Goal: Task Accomplishment & Management: Use online tool/utility

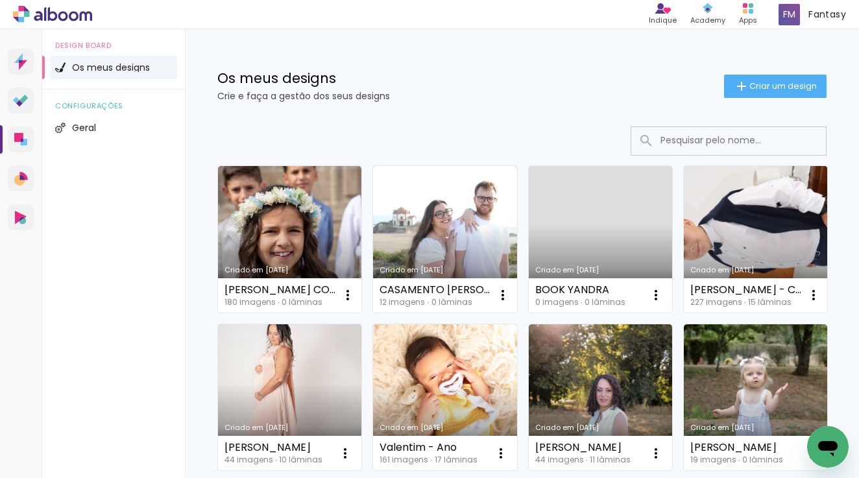
click at [803, 254] on link "Criado em [DATE]" at bounding box center [755, 239] width 143 height 147
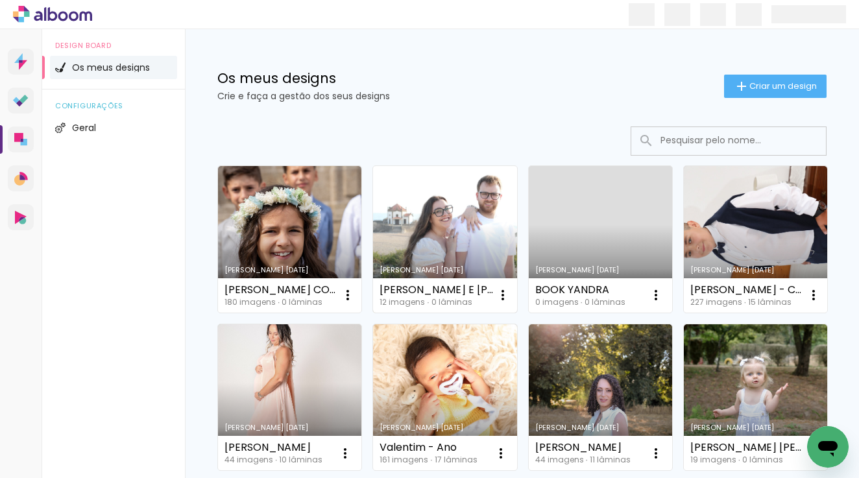
click at [456, 206] on link "Criado em [DATE]" at bounding box center [444, 239] width 143 height 147
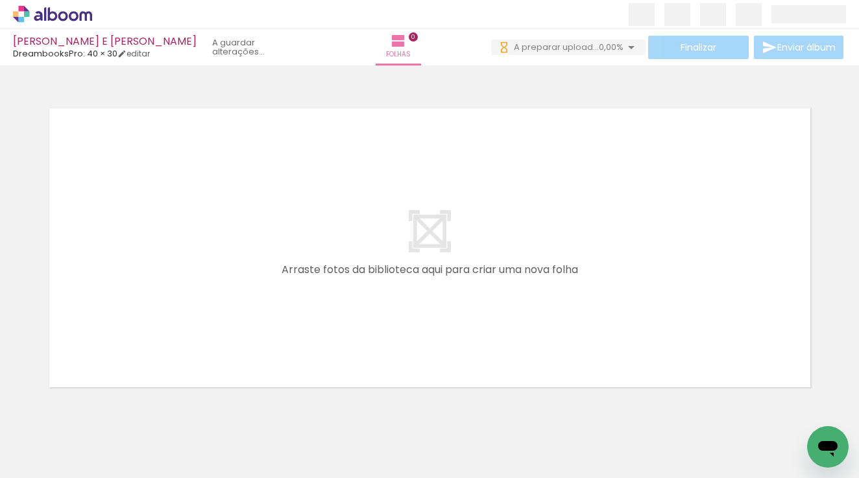
scroll to position [0, 1820]
click at [596, 55] on div "0 A fazer upload... 4,04%" at bounding box center [576, 48] width 139 height 16
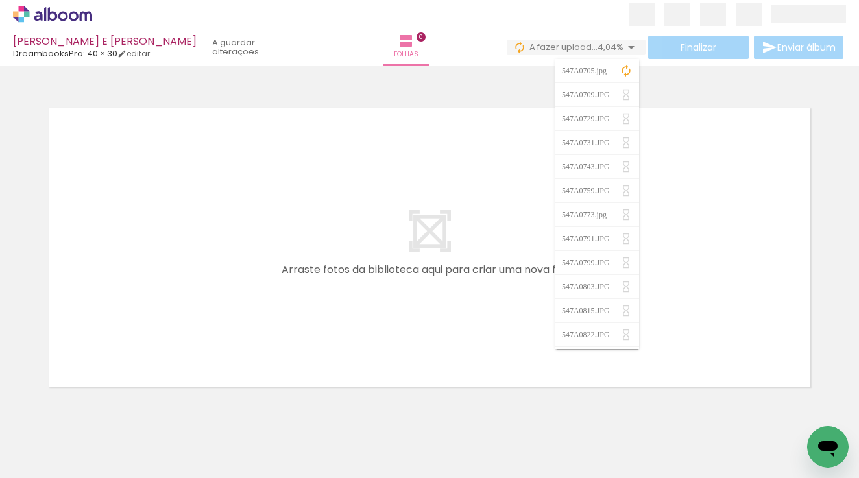
click at [590, 49] on span "A fazer upload..." at bounding box center [563, 47] width 68 height 12
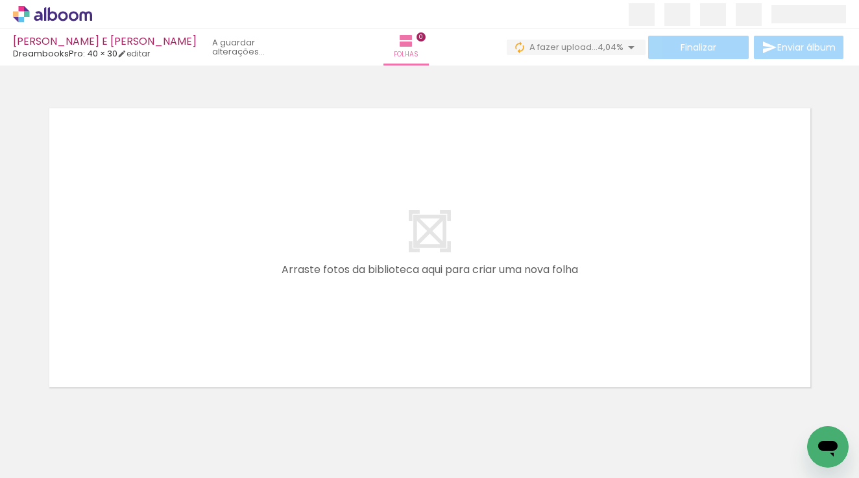
scroll to position [0, 5198]
click at [617, 49] on span "4,04%" at bounding box center [611, 47] width 26 height 12
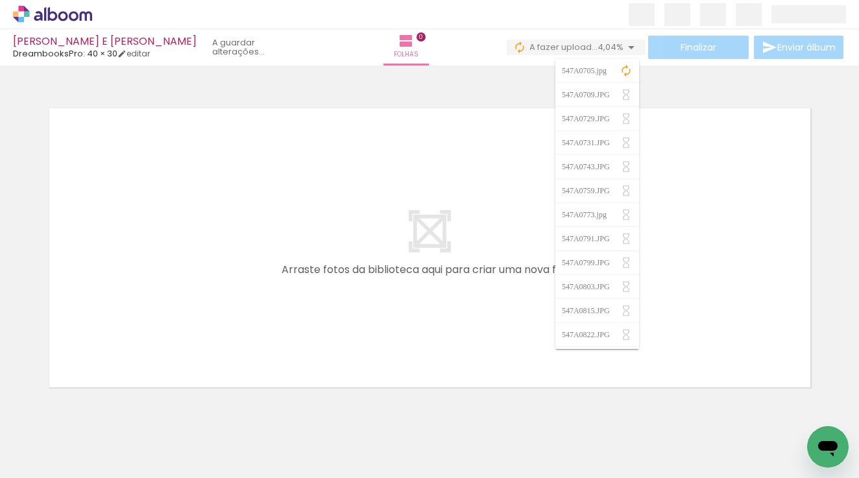
click at [617, 49] on span "4,04%" at bounding box center [611, 47] width 26 height 12
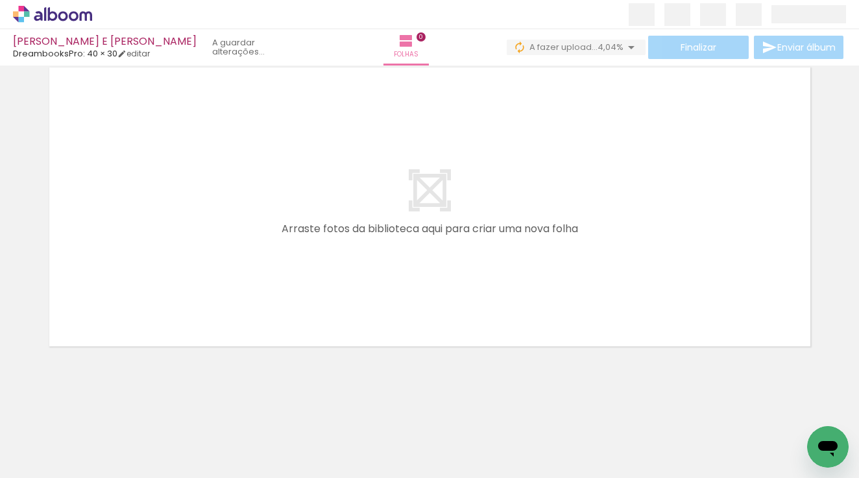
scroll to position [41, 0]
click at [586, 47] on span "A fazer upload..." at bounding box center [563, 47] width 68 height 12
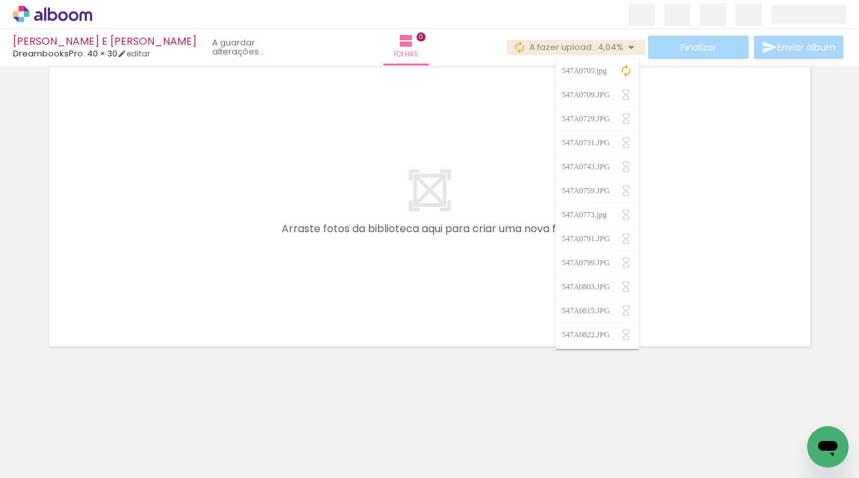
click at [586, 47] on span "A fazer upload..." at bounding box center [563, 47] width 68 height 12
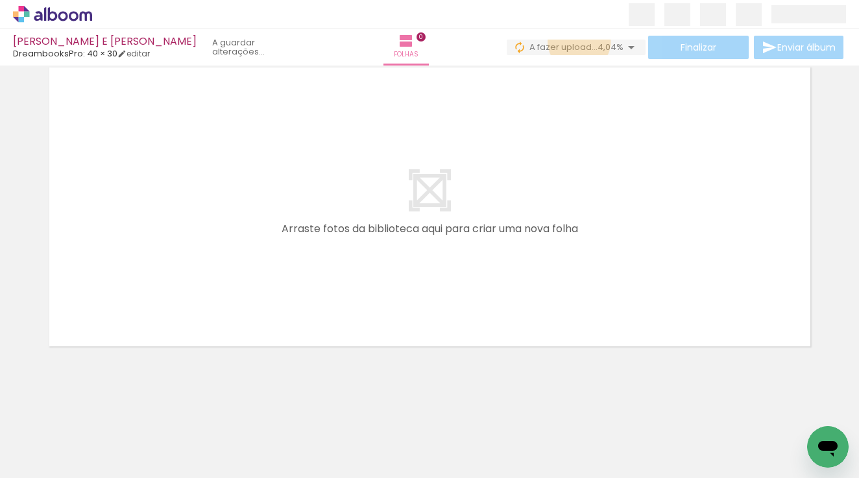
click at [576, 42] on span "A fazer upload..." at bounding box center [563, 47] width 68 height 12
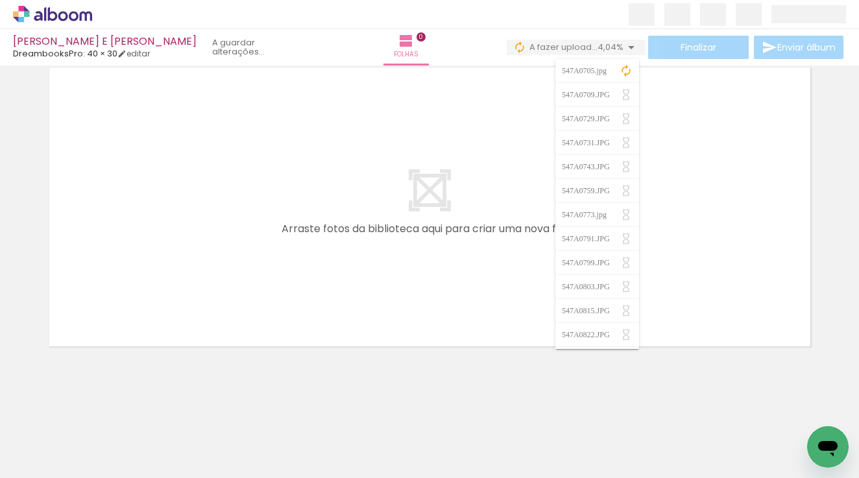
click at [576, 42] on span "A fazer upload..." at bounding box center [563, 47] width 68 height 12
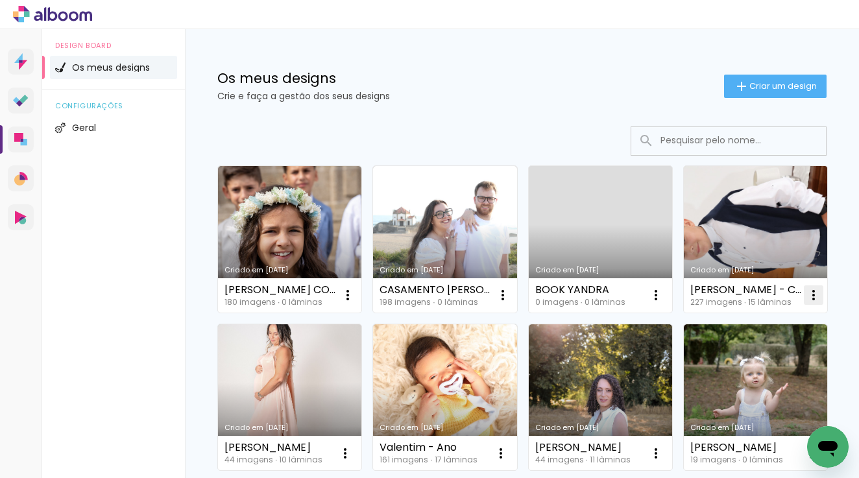
click at [810, 301] on iron-icon at bounding box center [814, 295] width 16 height 16
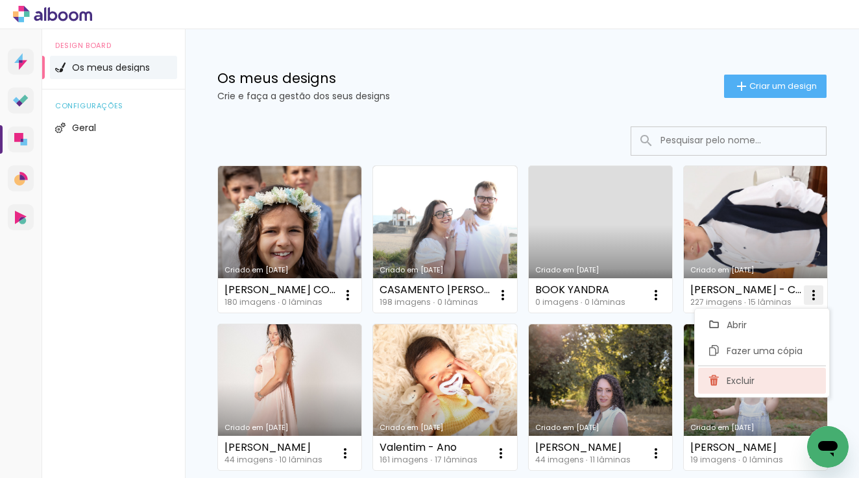
click at [770, 378] on paper-item "Excluir" at bounding box center [762, 381] width 128 height 26
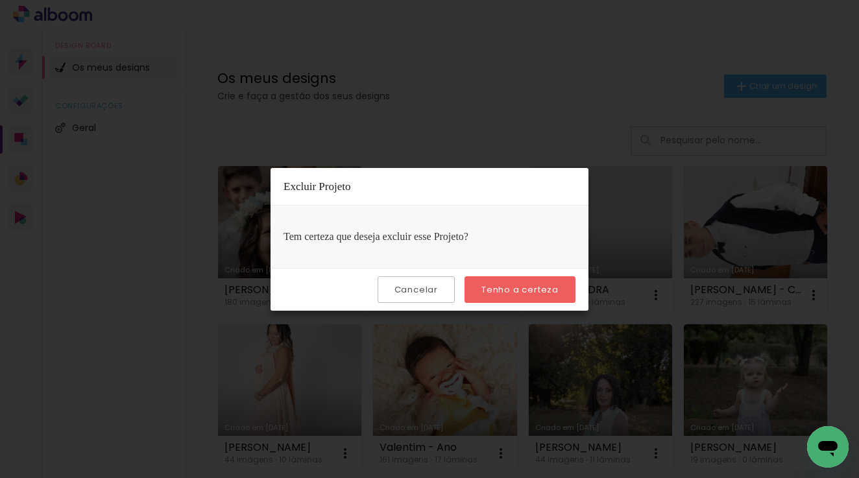
scroll to position [1, 0]
click at [502, 297] on paper-button "Tenho a certeza" at bounding box center [520, 289] width 111 height 27
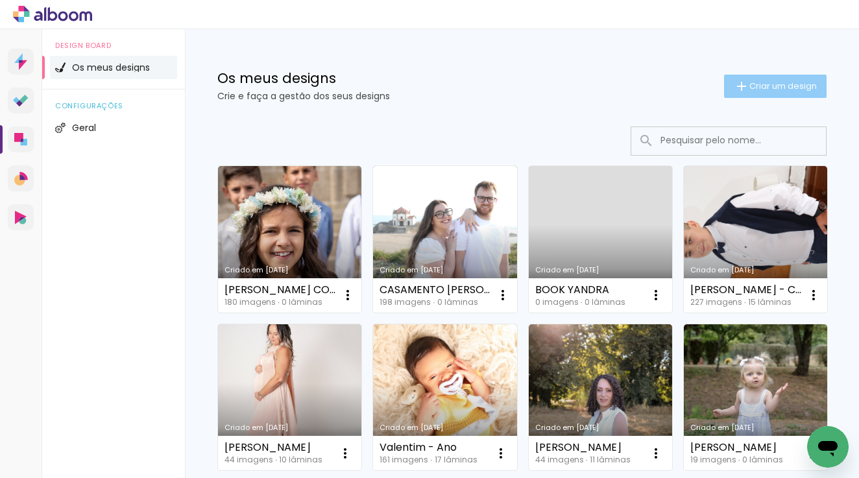
click at [780, 88] on span "Criar um design" at bounding box center [782, 86] width 67 height 8
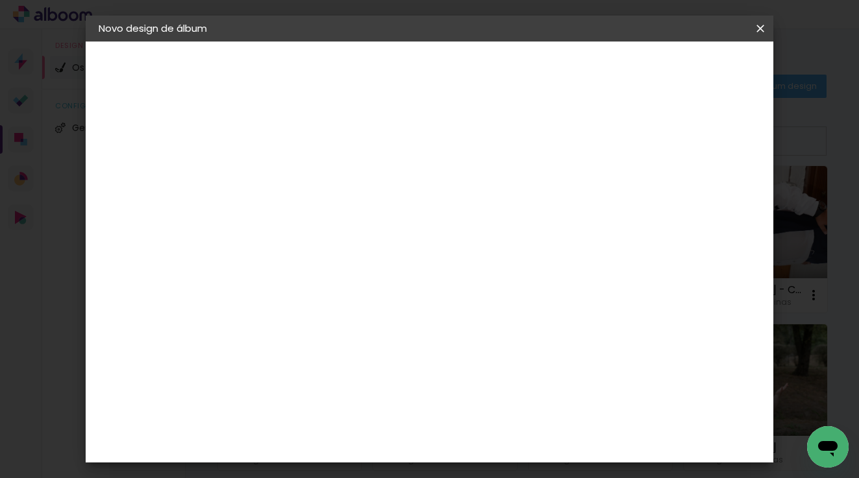
click at [311, 184] on div at bounding box center [311, 184] width 0 height 1
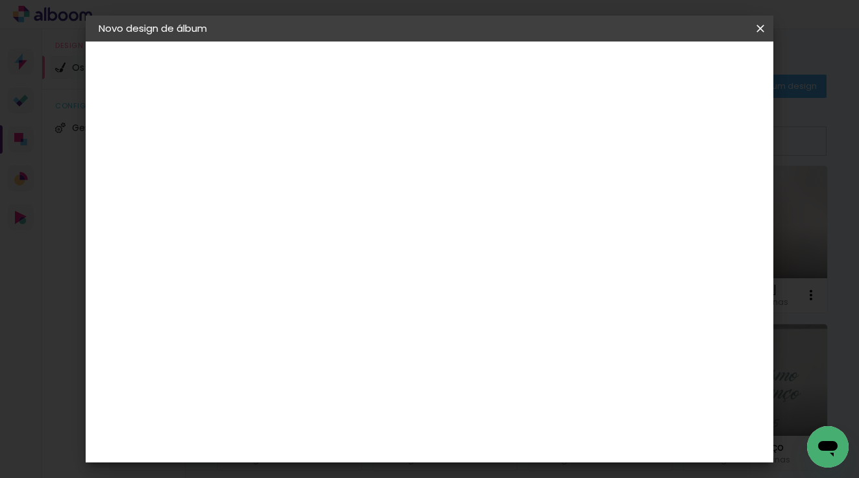
type input "[PERSON_NAME] [GEOGRAPHIC_DATA]"
type paper-input "[PERSON_NAME] [GEOGRAPHIC_DATA]"
click at [444, 77] on paper-button "Avançar" at bounding box center [412, 69] width 64 height 22
click at [387, 288] on div "DreambooksPro" at bounding box center [344, 293] width 84 height 10
drag, startPoint x: 770, startPoint y: 61, endPoint x: 748, endPoint y: 66, distance: 22.0
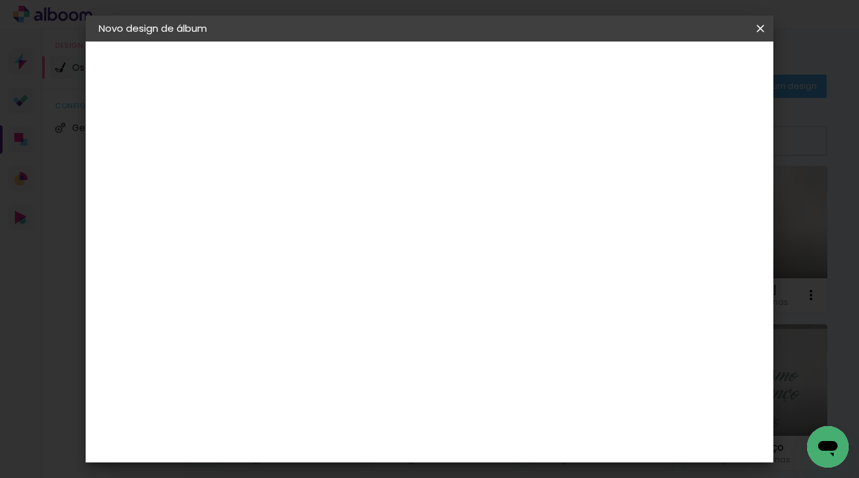
click at [520, 62] on header "Fornecedor Escolha um fornecedor ou avance com o tamanho livre. Voltar Avançar" at bounding box center [387, 91] width 266 height 98
drag, startPoint x: 748, startPoint y: 66, endPoint x: 744, endPoint y: 74, distance: 9.0
click at [502, 67] on paper-button "Avançar" at bounding box center [470, 69] width 64 height 22
click at [382, 225] on paper-input-container "Linha" at bounding box center [343, 226] width 75 height 33
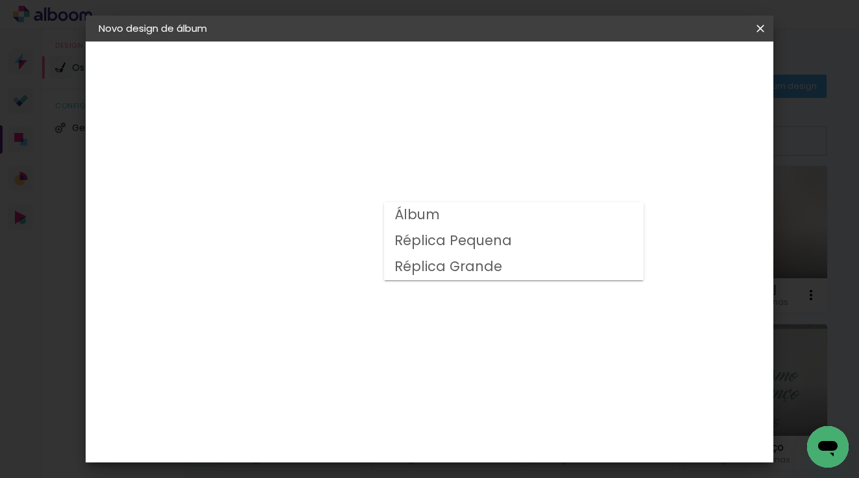
click at [408, 225] on paper-item "Álbum" at bounding box center [514, 215] width 260 height 26
type input "Álbum"
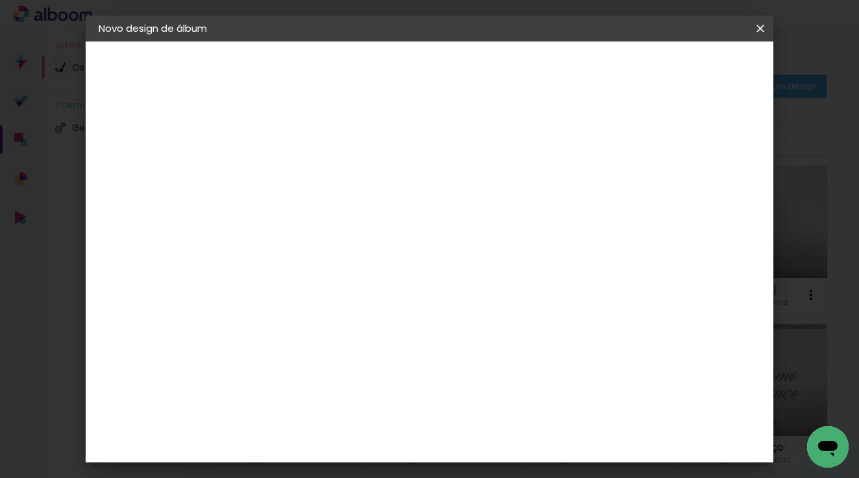
scroll to position [305, 0]
click at [398, 311] on span "25 × 25" at bounding box center [368, 324] width 60 height 27
click at [522, 71] on paper-button "Avançar" at bounding box center [491, 69] width 64 height 22
click at [688, 66] on span "Iniciar design" at bounding box center [658, 68] width 59 height 9
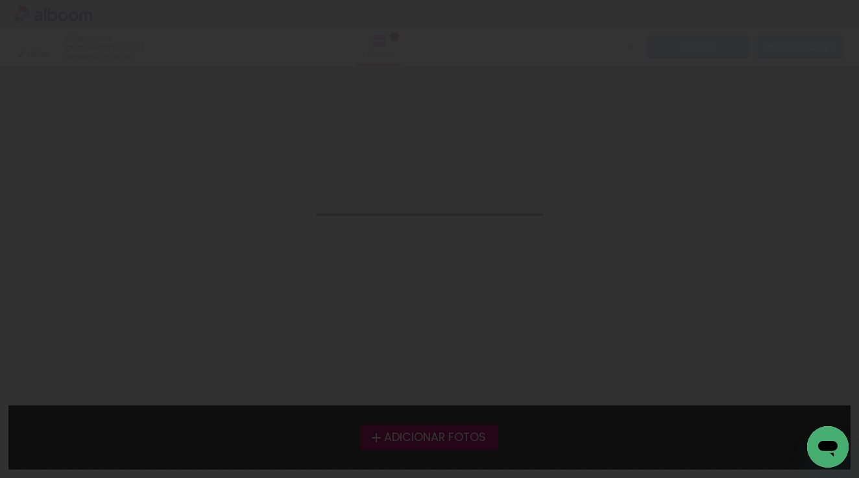
click at [716, 68] on div "Confirmar Cancelar" at bounding box center [429, 81] width 859 height 31
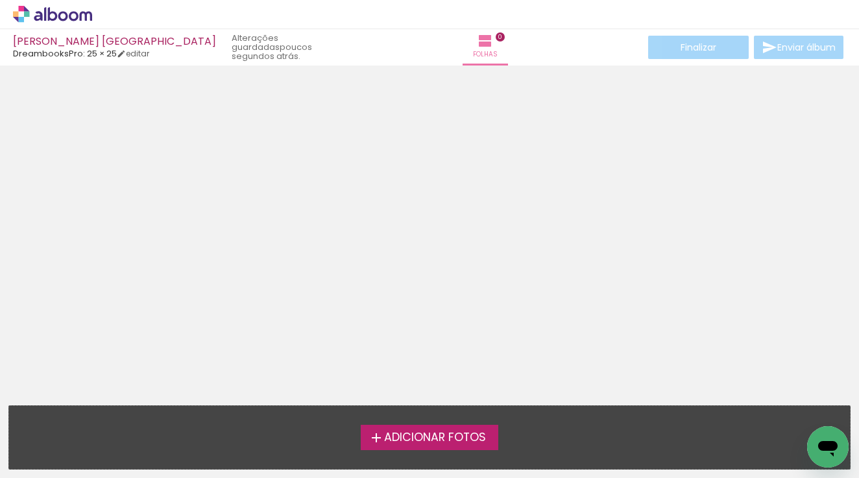
click at [437, 428] on label "Adicionar Fotos" at bounding box center [430, 437] width 138 height 25
click at [0, 0] on input "file" at bounding box center [0, 0] width 0 height 0
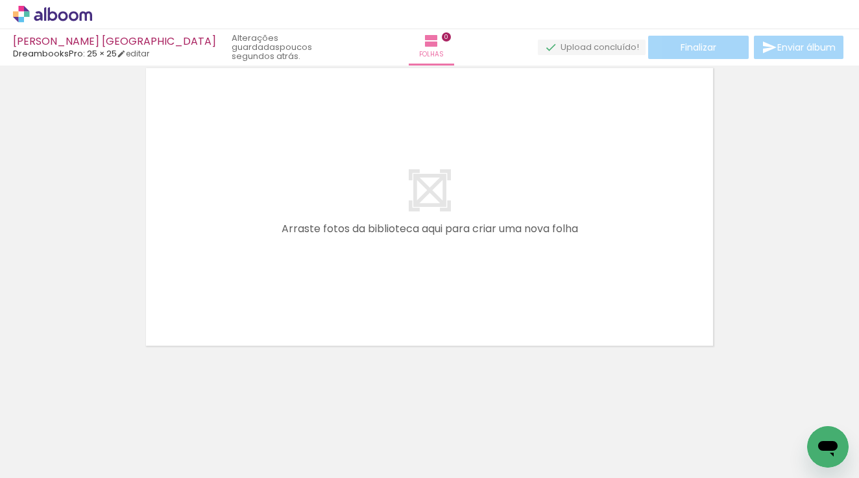
scroll to position [0, 5659]
